Goal: Transaction & Acquisition: Purchase product/service

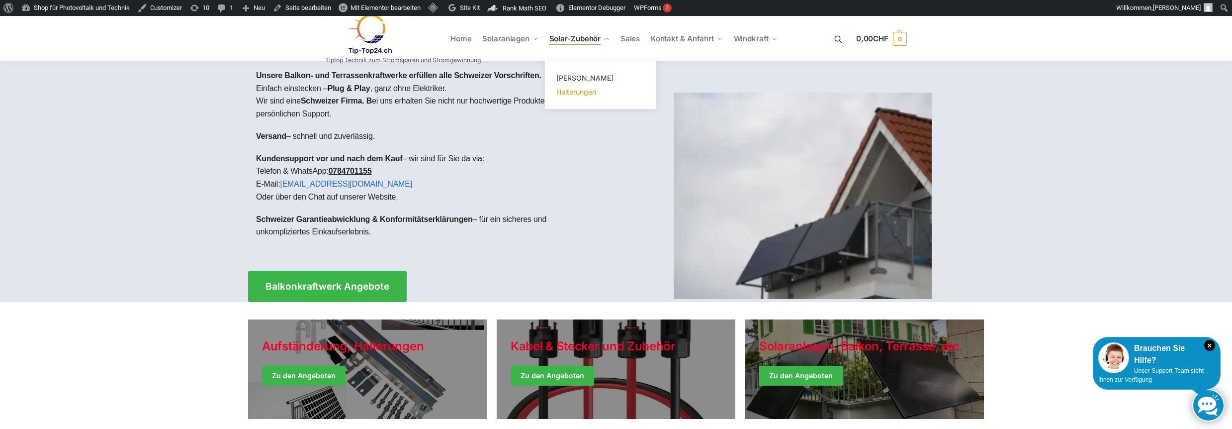
click at [581, 93] on span "Halterungen" at bounding box center [576, 92] width 40 height 8
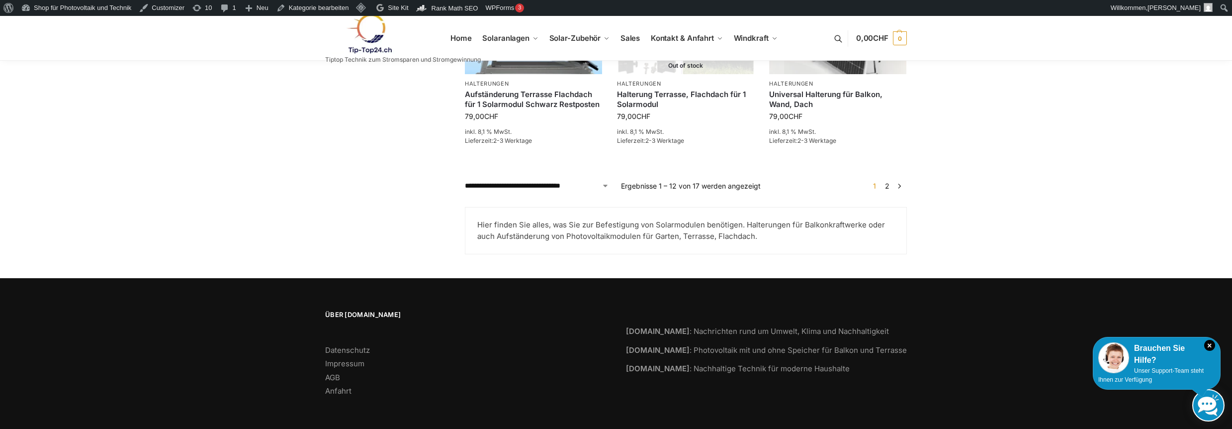
scroll to position [796, 0]
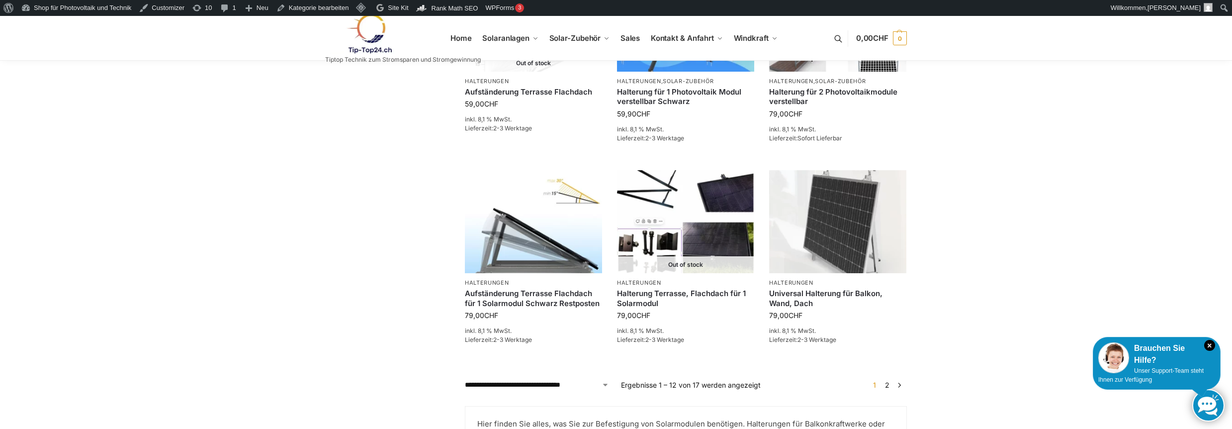
click at [888, 386] on link "2" at bounding box center [887, 384] width 9 height 8
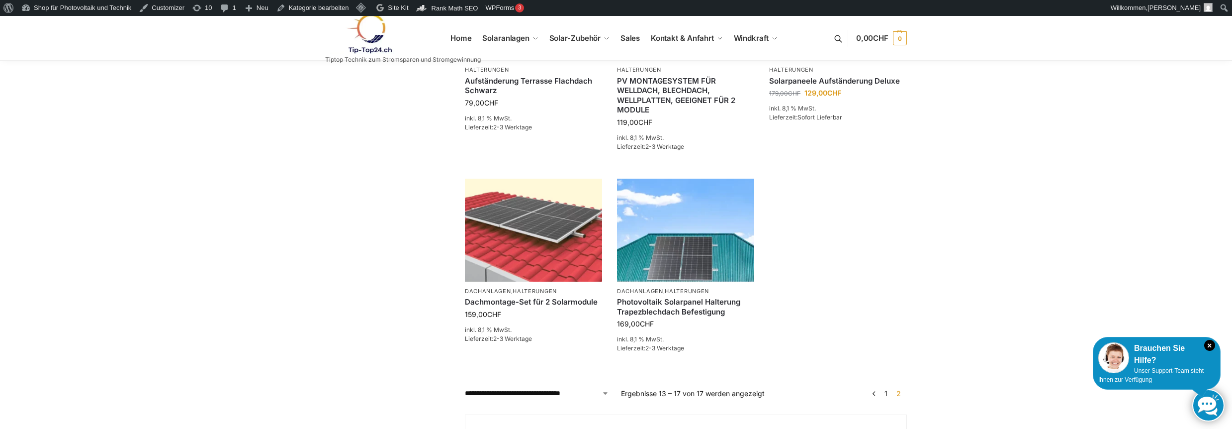
scroll to position [199, 0]
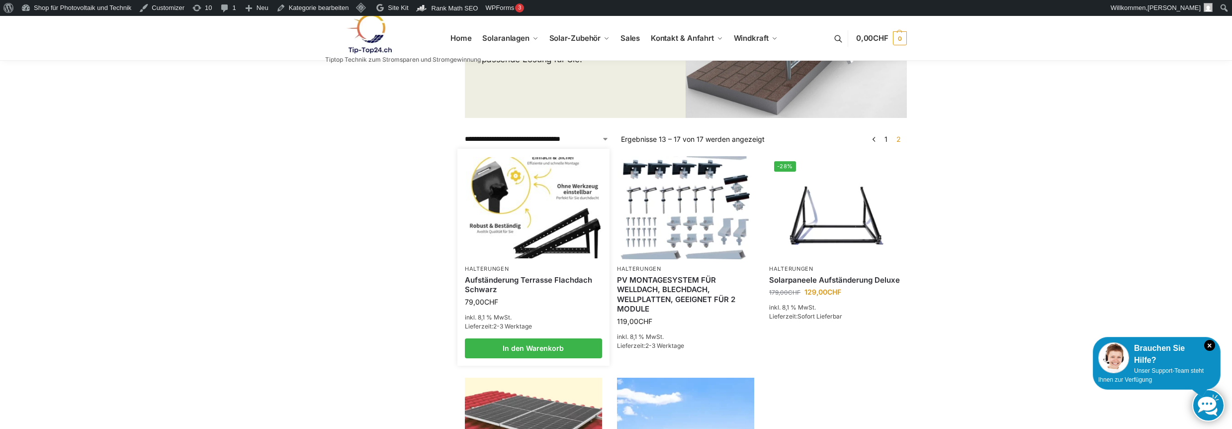
click at [485, 278] on link "Aufständerung Terrasse Flachdach Schwarz" at bounding box center [533, 284] width 137 height 19
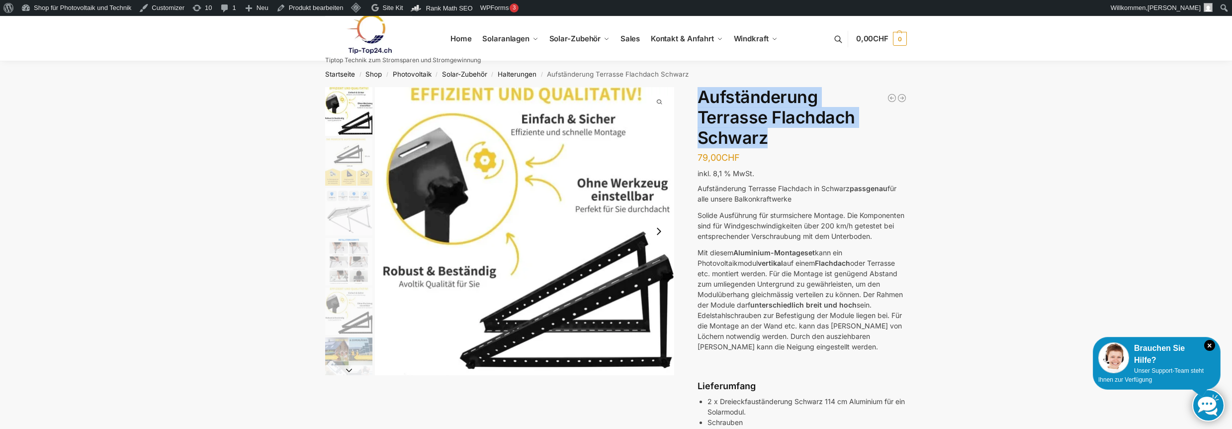
drag, startPoint x: 701, startPoint y: 96, endPoint x: 773, endPoint y: 141, distance: 84.7
click at [773, 141] on h1 "Aufständerung Terrasse Flachdach Schwarz" at bounding box center [802, 117] width 209 height 61
copy h1 "Aufständerung Terrasse Flachdach Schwarz"
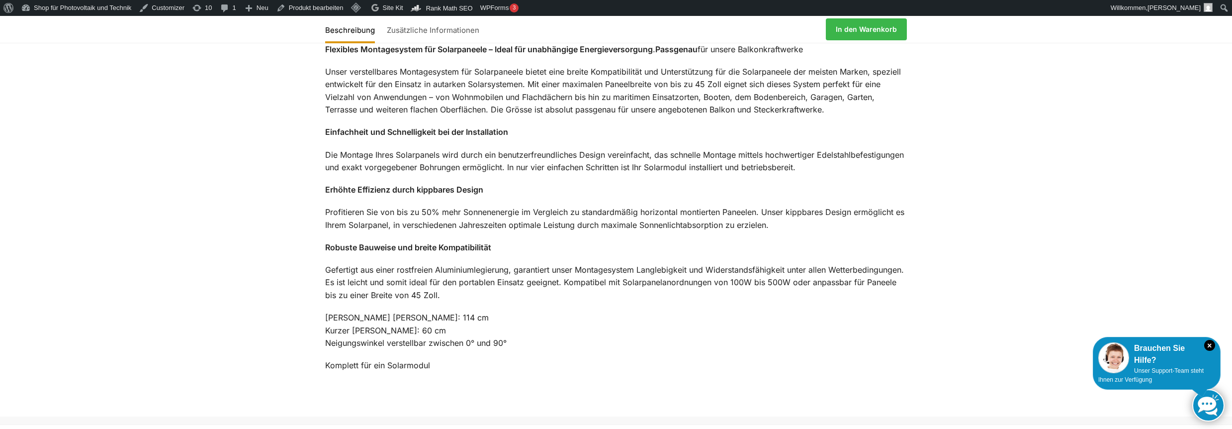
scroll to position [796, 0]
